Goal: Check status

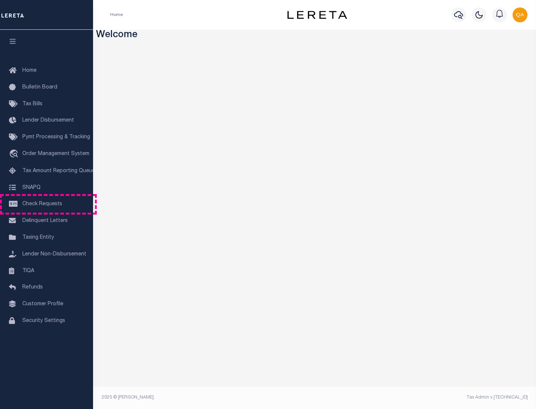
click at [46, 204] on span "Check Requests" at bounding box center [42, 204] width 40 height 5
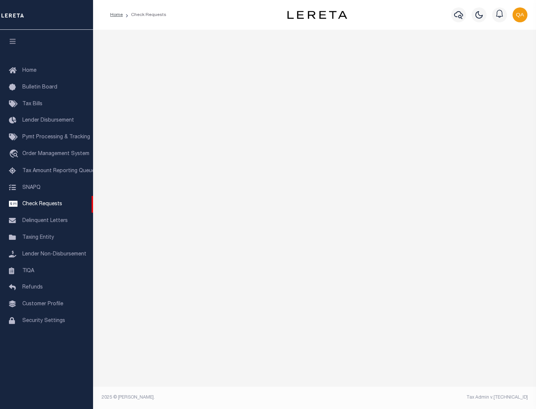
select select "50"
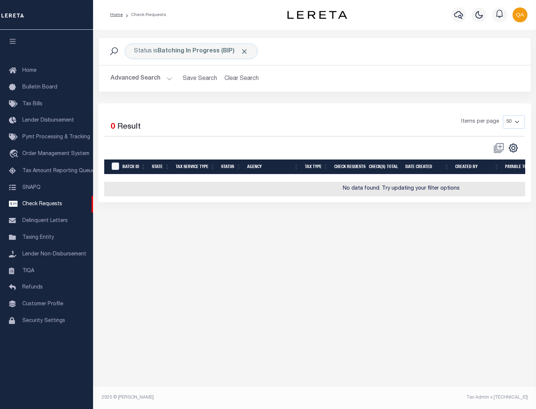
click at [244, 51] on span "Click to Remove" at bounding box center [244, 52] width 8 height 8
